Goal: Task Accomplishment & Management: Manage account settings

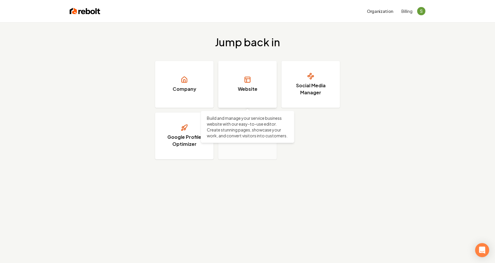
click at [263, 83] on link "Website" at bounding box center [247, 84] width 59 height 47
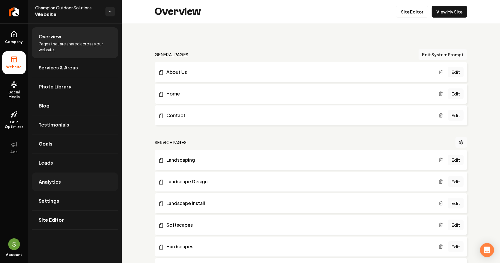
click at [61, 184] on link "Analytics" at bounding box center [75, 181] width 87 height 19
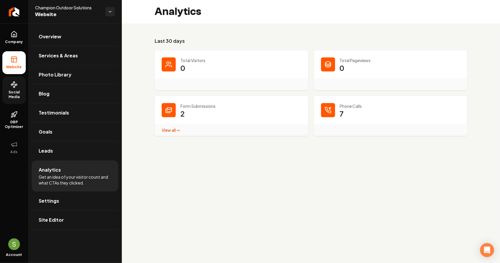
click at [11, 92] on span "Social Media" at bounding box center [13, 94] width 23 height 9
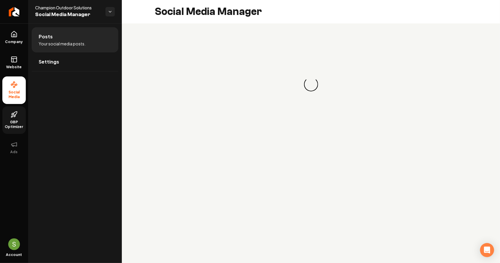
click at [7, 115] on link "GBP Optimizer" at bounding box center [13, 120] width 23 height 28
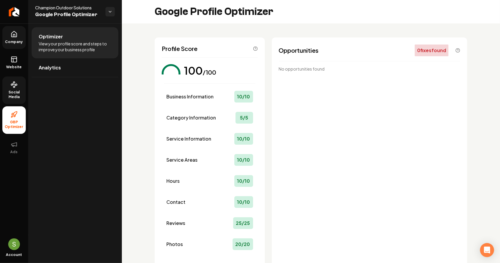
click at [13, 38] on link "Company" at bounding box center [13, 37] width 23 height 23
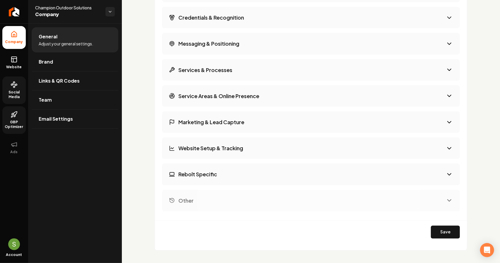
scroll to position [966, 0]
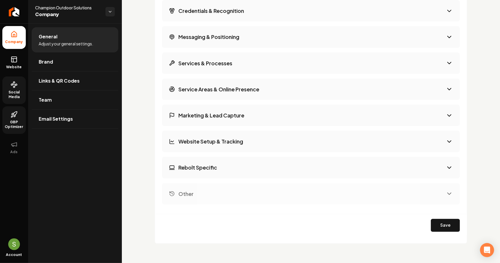
click at [217, 143] on h3 "Website Setup & Tracking" at bounding box center [210, 141] width 65 height 7
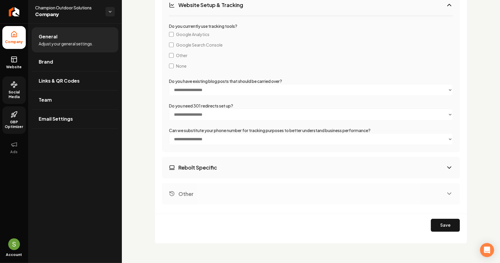
scroll to position [1105, 0]
